Goal: Transaction & Acquisition: Purchase product/service

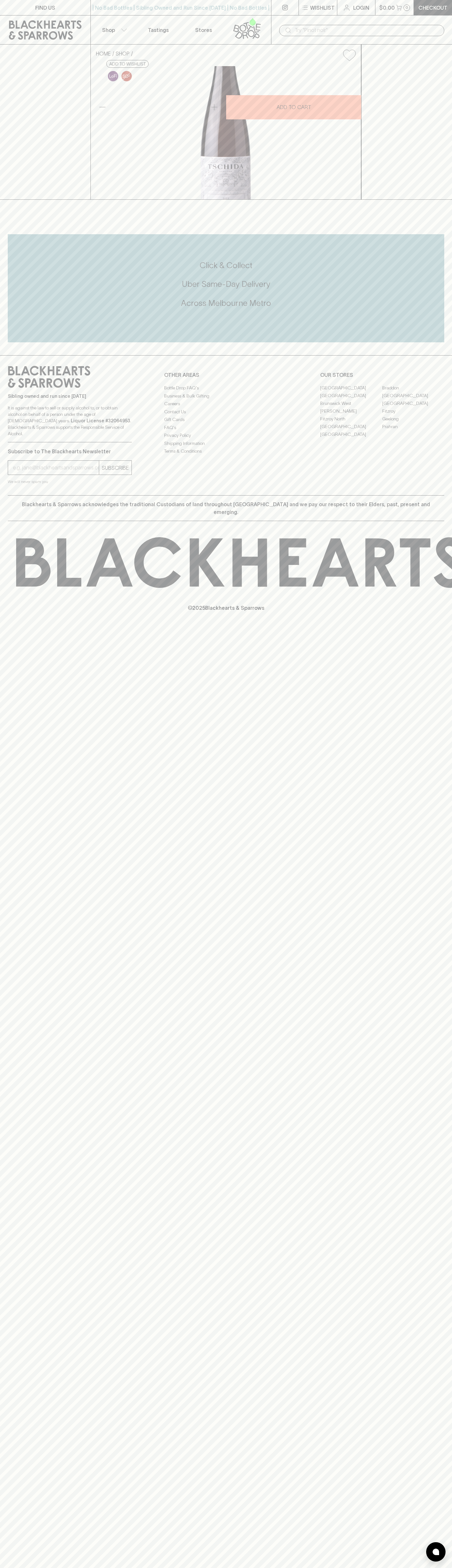
click at [445, 3] on link "Checkout" at bounding box center [433, 7] width 38 height 15
click at [431, 289] on h5 "Uber Same-Day Delivery" at bounding box center [226, 284] width 436 height 10
click at [13, 1567] on html "FIND US | No Bad Bottles | Sibling Owned and Run Since 2006 | No Bad Bottles | …" at bounding box center [226, 784] width 452 height 1568
click at [32, 1296] on div "FIND US | No Bad Bottles | Sibling Owned and Run Since 2006 | No Bad Bottles | …" at bounding box center [226, 784] width 452 height 1568
